Goal: Check status

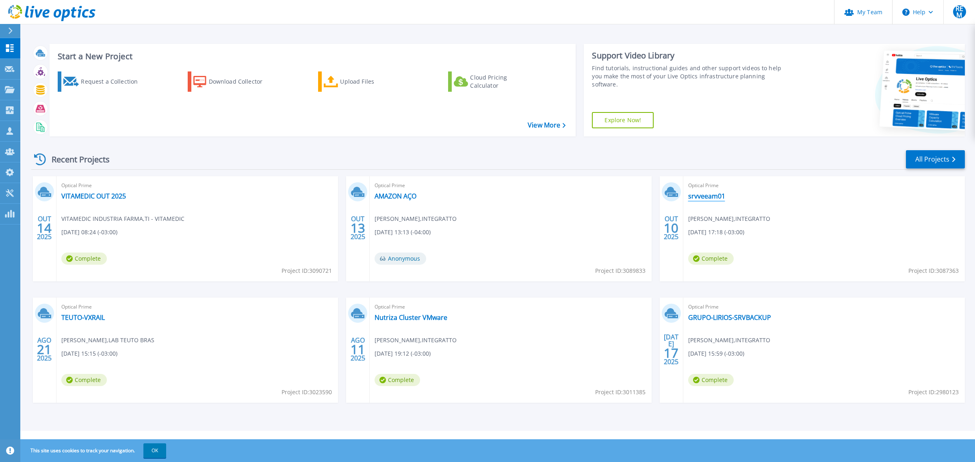
click at [720, 195] on link "srvveeam01" at bounding box center [706, 196] width 37 height 8
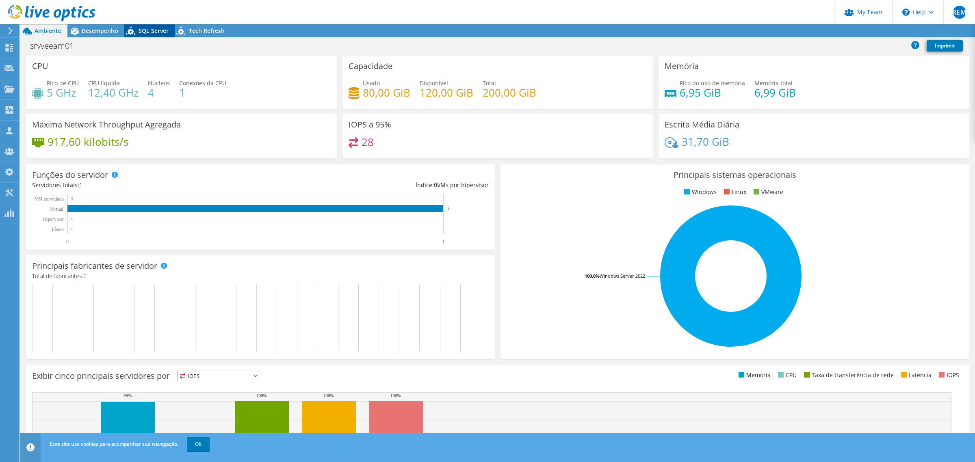
click at [149, 32] on span "SQL Server" at bounding box center [154, 31] width 30 height 8
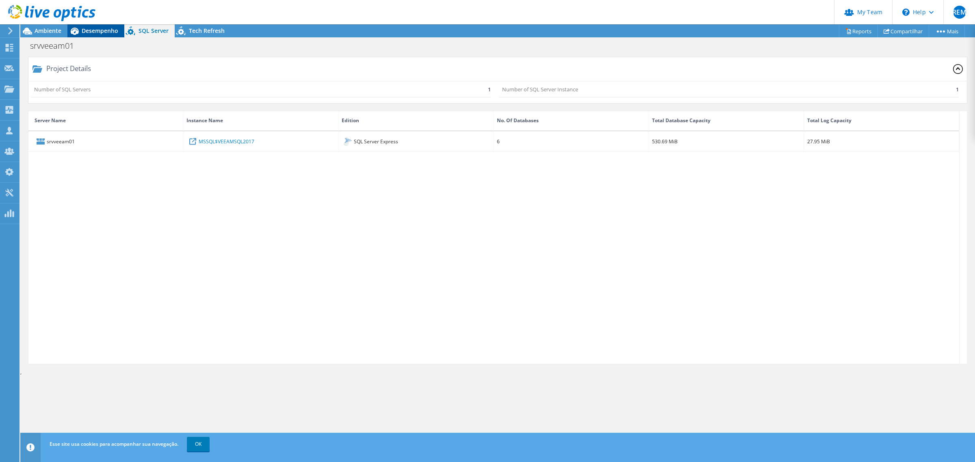
click at [82, 29] on span "Desempenho" at bounding box center [100, 31] width 37 height 8
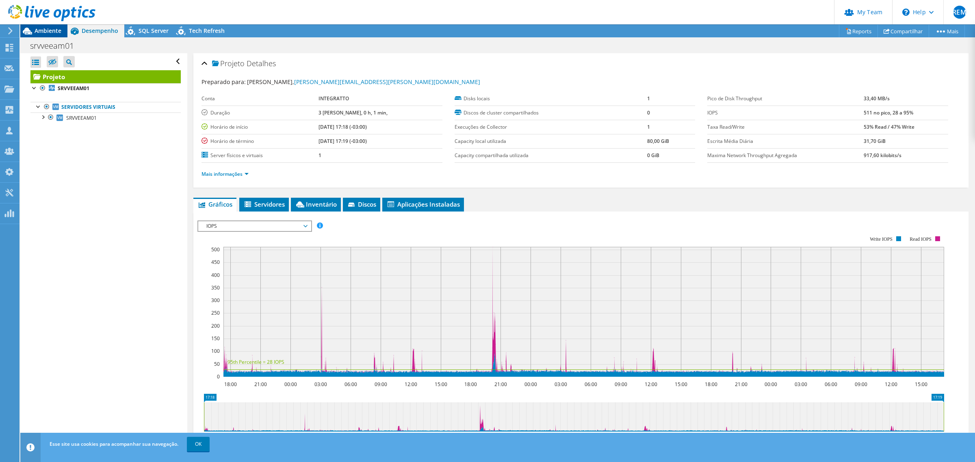
drag, startPoint x: 53, startPoint y: 29, endPoint x: 54, endPoint y: 37, distance: 7.8
click at [52, 29] on span "Ambiente" at bounding box center [48, 31] width 27 height 8
